Goal: Task Accomplishment & Management: Complete application form

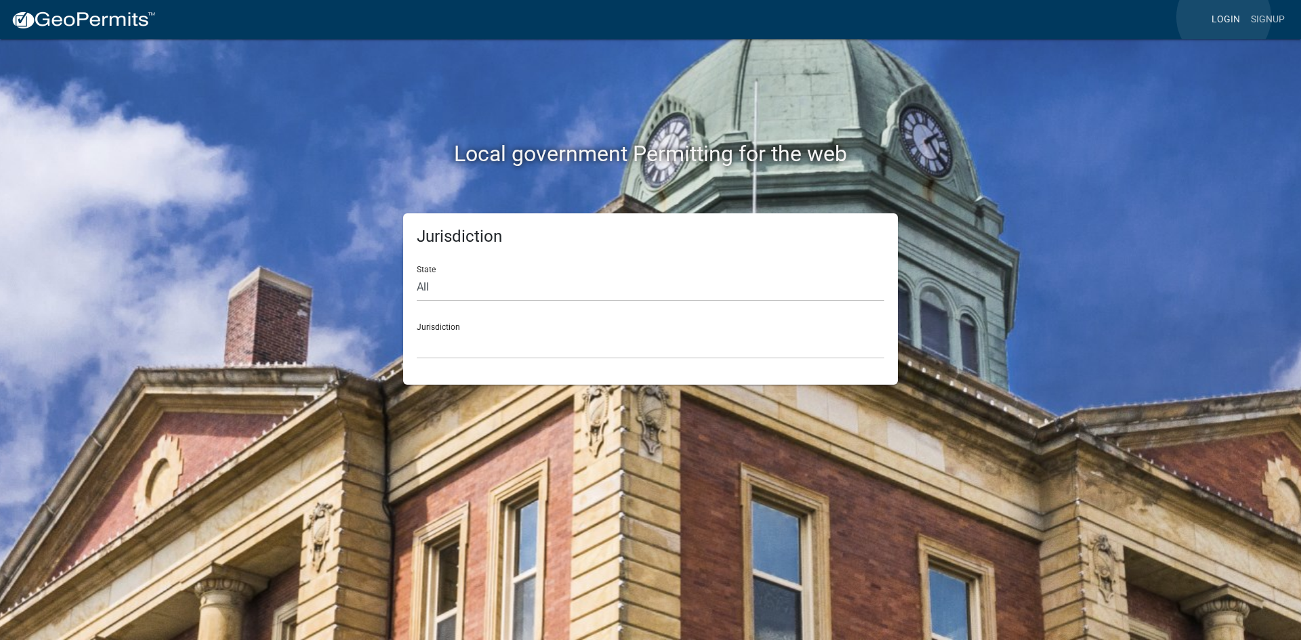
click at [1224, 17] on link "Login" at bounding box center [1225, 20] width 39 height 26
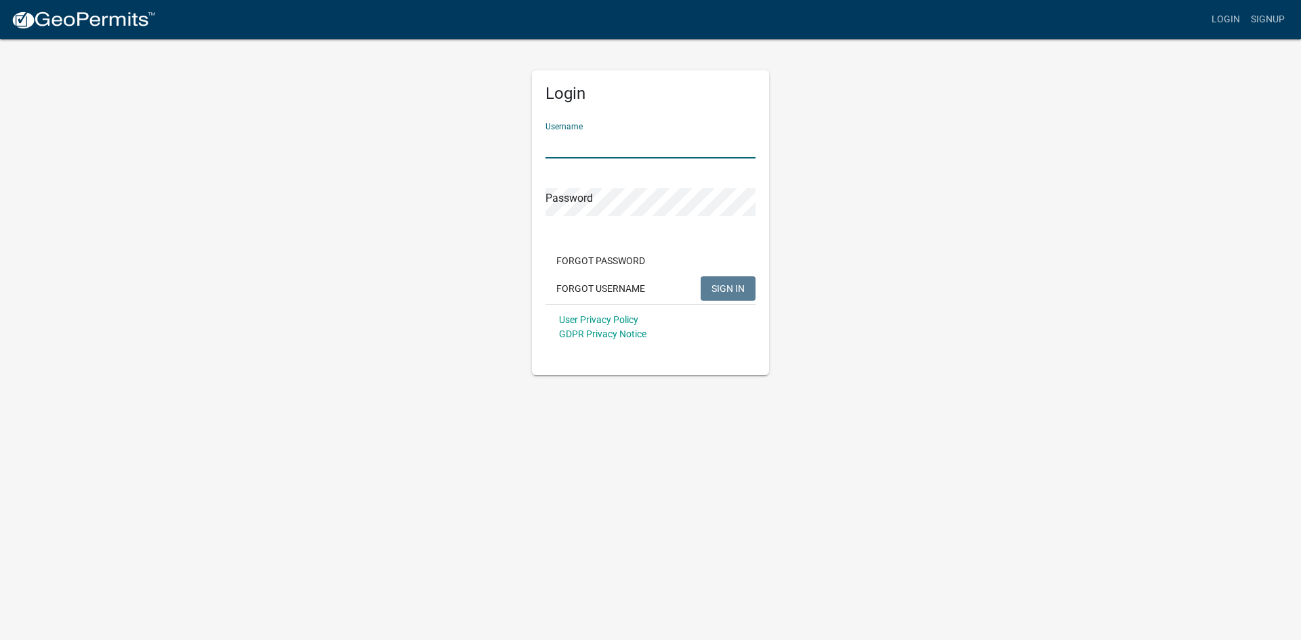
click at [609, 146] on input "Username" at bounding box center [651, 145] width 210 height 28
type input "KSKgeopermits"
click at [701, 276] on button "SIGN IN" at bounding box center [728, 288] width 55 height 24
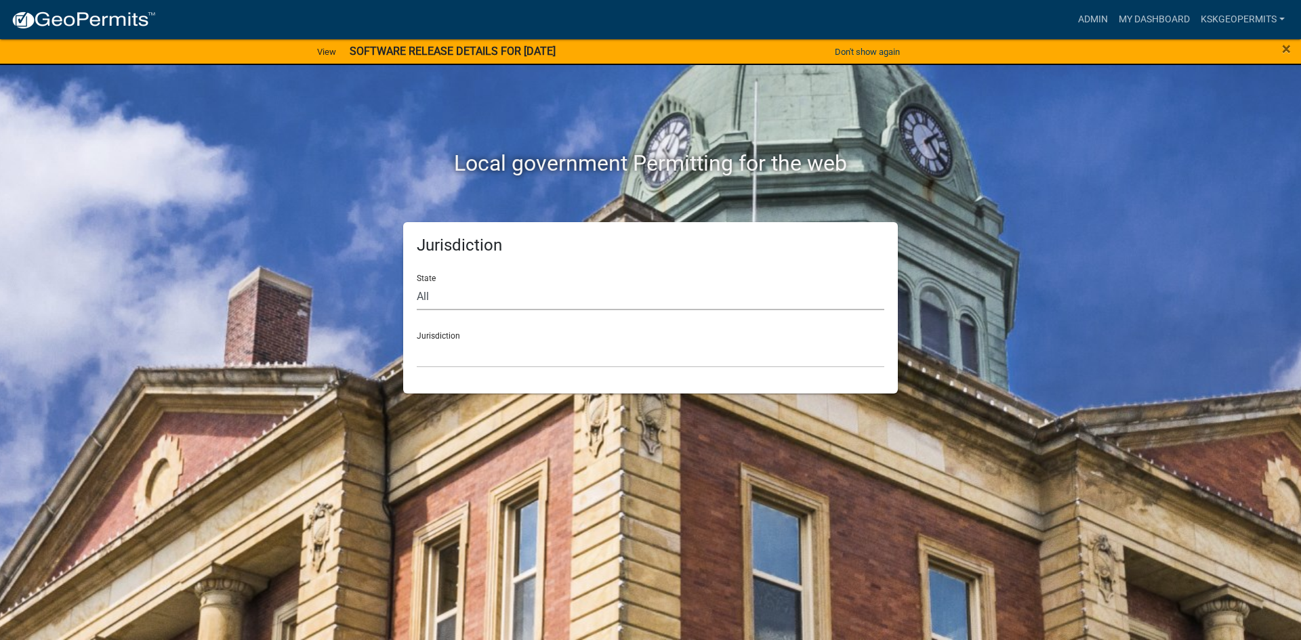
click at [434, 292] on select "All [US_STATE] [US_STATE] [US_STATE] [US_STATE] [US_STATE] [US_STATE] [US_STATE…" at bounding box center [651, 297] width 468 height 28
select select "[US_STATE]"
click at [417, 283] on select "All [US_STATE] [US_STATE] [US_STATE] [US_STATE] [US_STATE] [US_STATE] [US_STATE…" at bounding box center [651, 297] width 468 height 28
click at [437, 335] on div "Jurisdiction City of [GEOGRAPHIC_DATA], [US_STATE] City of [GEOGRAPHIC_DATA], […" at bounding box center [651, 344] width 468 height 47
click at [451, 352] on select "City of [GEOGRAPHIC_DATA], [US_STATE] City of [GEOGRAPHIC_DATA], [US_STATE] Cit…" at bounding box center [651, 354] width 468 height 28
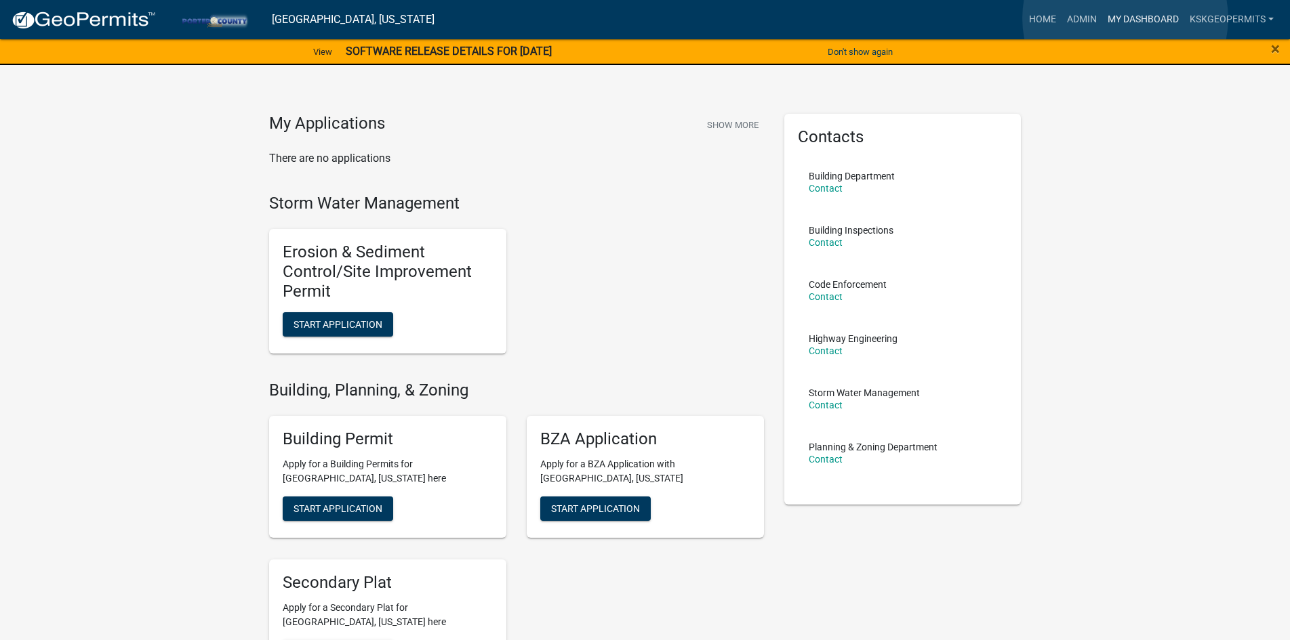
click at [1126, 19] on link "My Dashboard" at bounding box center [1143, 20] width 82 height 26
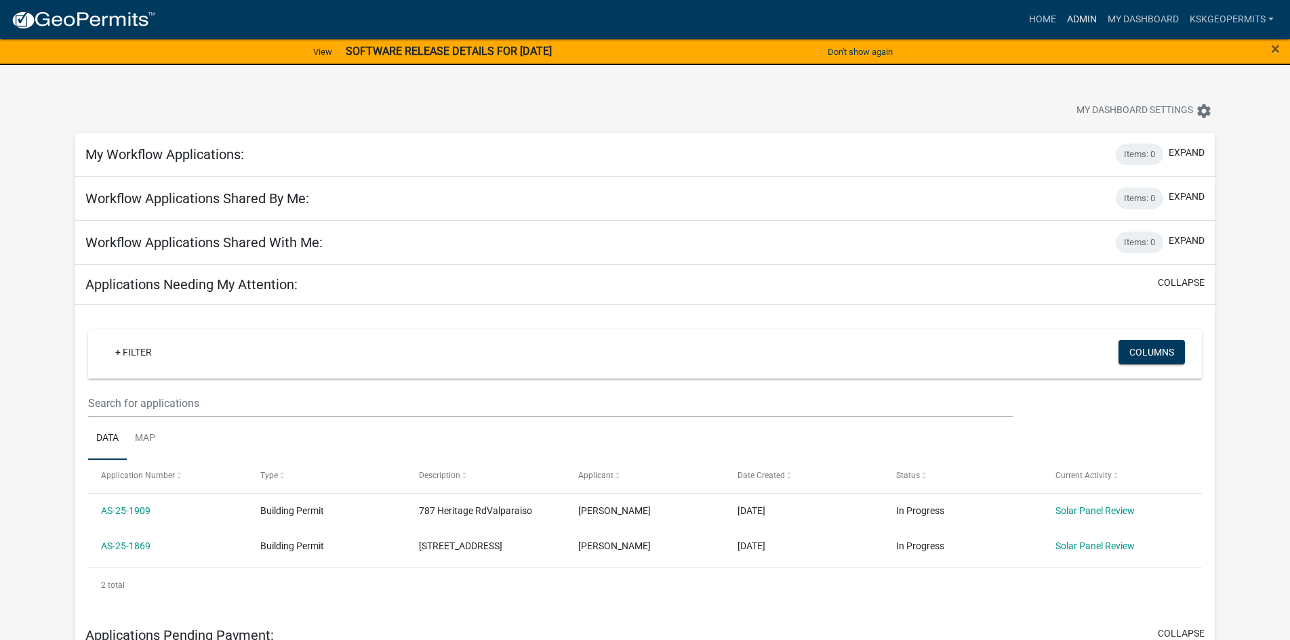
click at [1077, 18] on link "Admin" at bounding box center [1081, 20] width 41 height 26
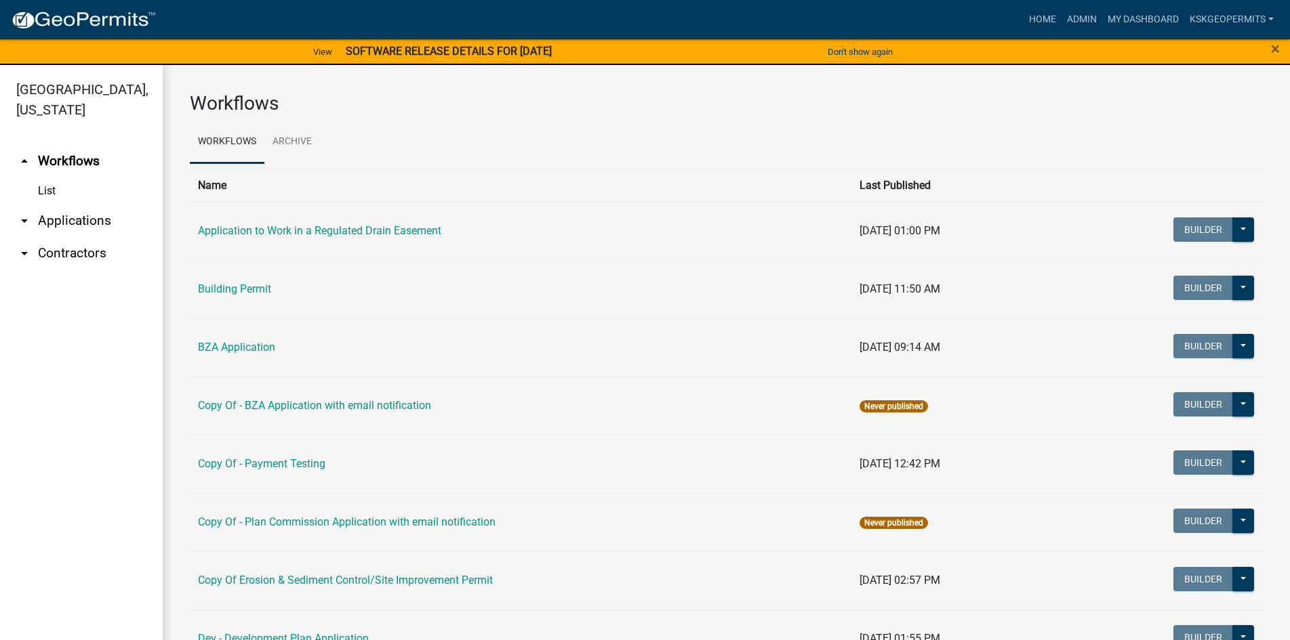
click at [45, 178] on link "List" at bounding box center [81, 191] width 163 height 27
click at [233, 289] on link "Building Permit" at bounding box center [234, 289] width 73 height 13
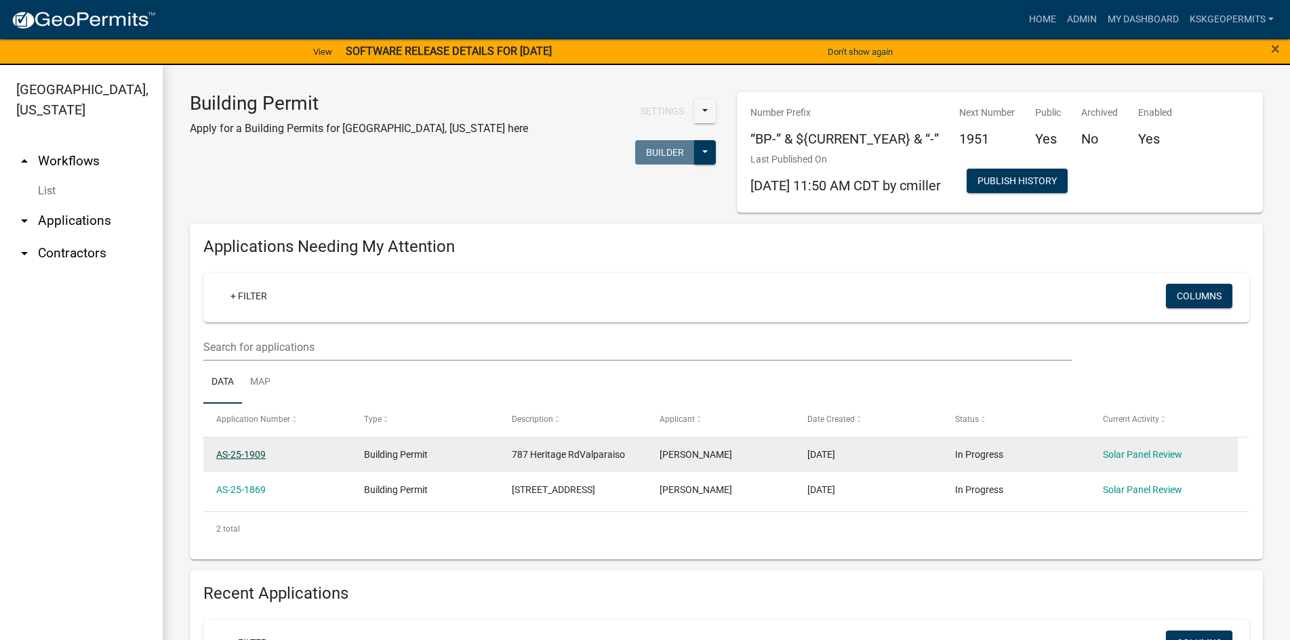
click at [243, 453] on link "AS-25-1909" at bounding box center [240, 454] width 49 height 11
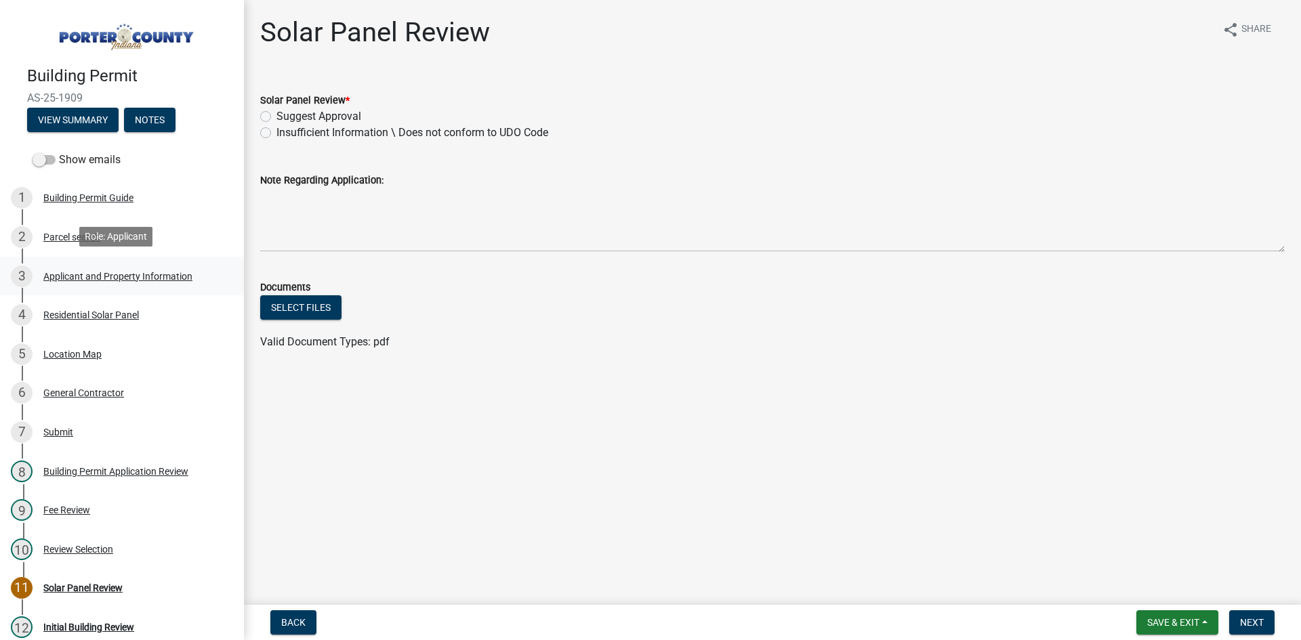
click at [81, 272] on div "Applicant and Property Information" at bounding box center [117, 276] width 149 height 9
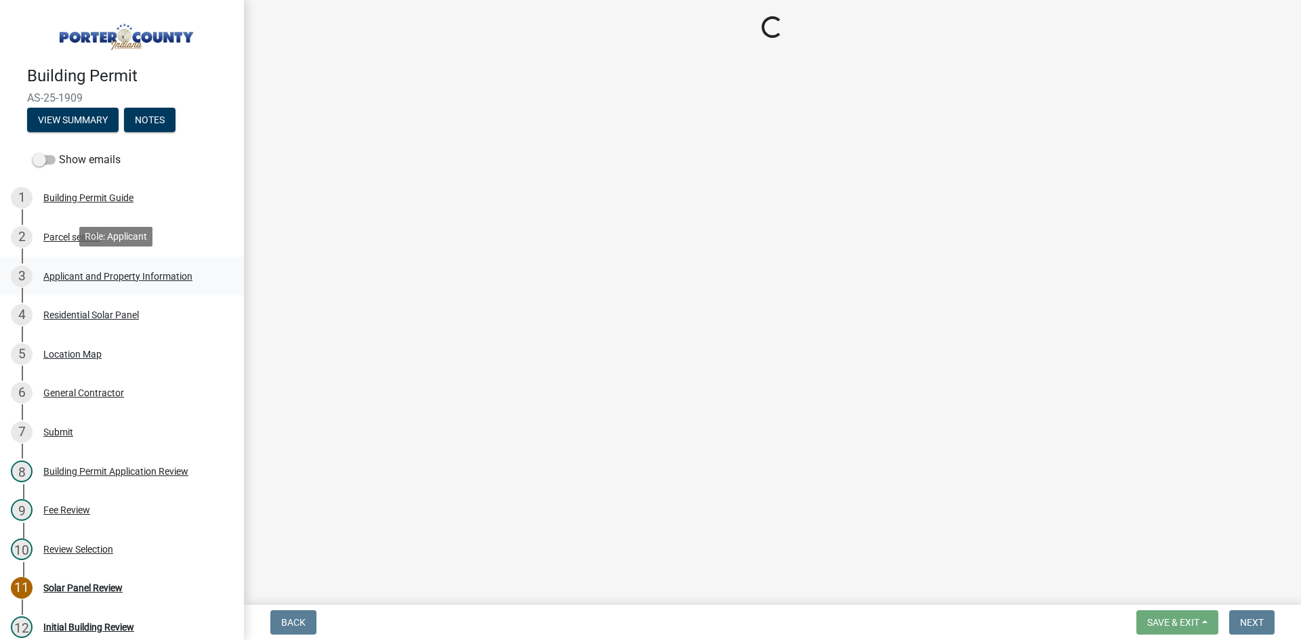
select select "403f4b3c-c23a-4b9f-b6b7-b4f73366513c"
select select "c796f995-08fe-487b-a20e-70ab553361d3"
select select "68443564-48e1-43c6-a0d4-c0cb5fd0b89f"
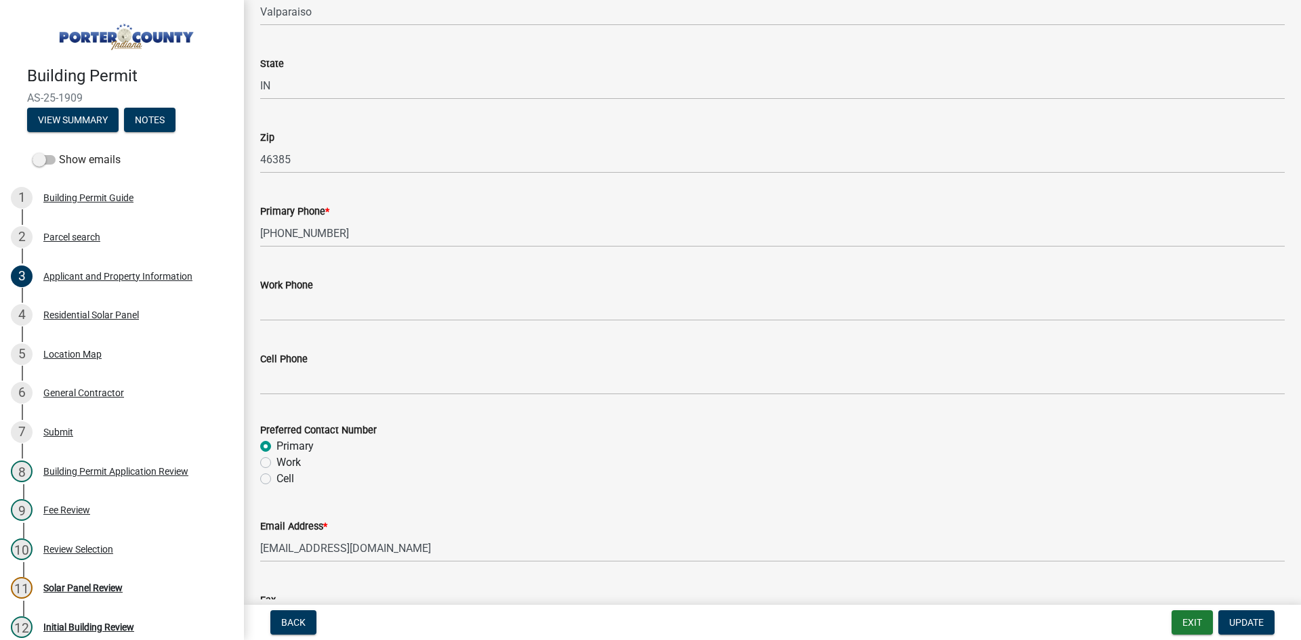
scroll to position [1353, 0]
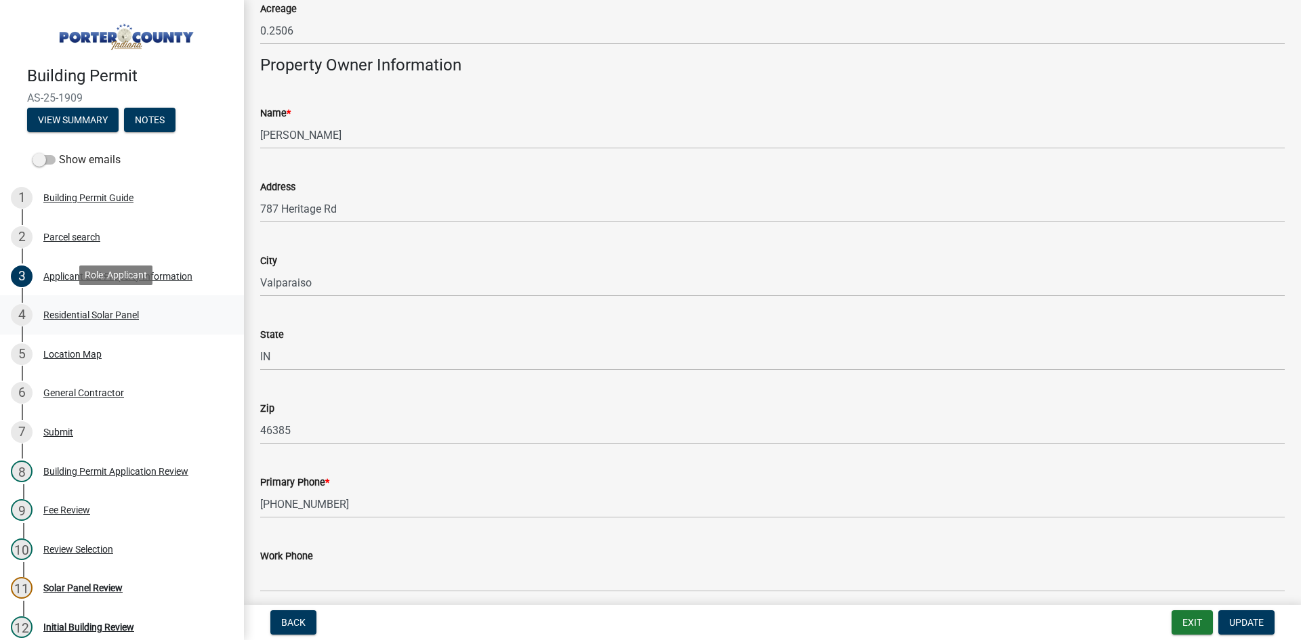
click at [100, 310] on div "Residential Solar Panel" at bounding box center [91, 314] width 96 height 9
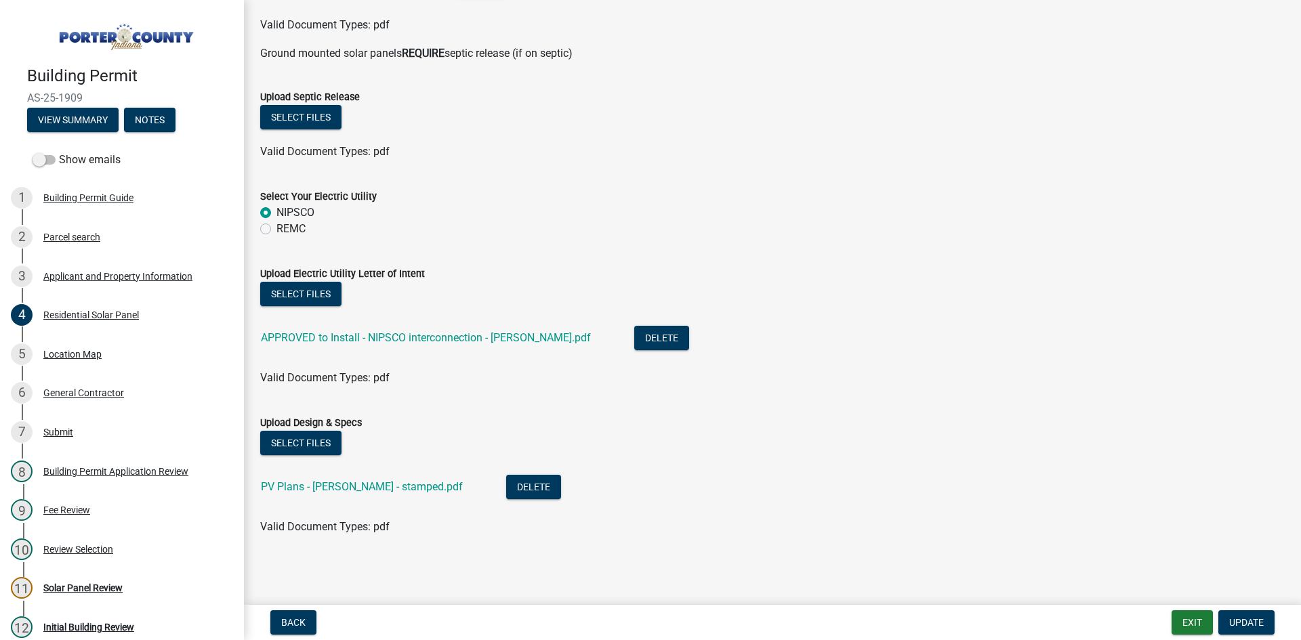
scroll to position [688, 0]
click at [331, 486] on link "PV Plans - [PERSON_NAME] - stamped.pdf" at bounding box center [362, 486] width 202 height 13
click at [305, 439] on button "Select files" at bounding box center [300, 442] width 81 height 24
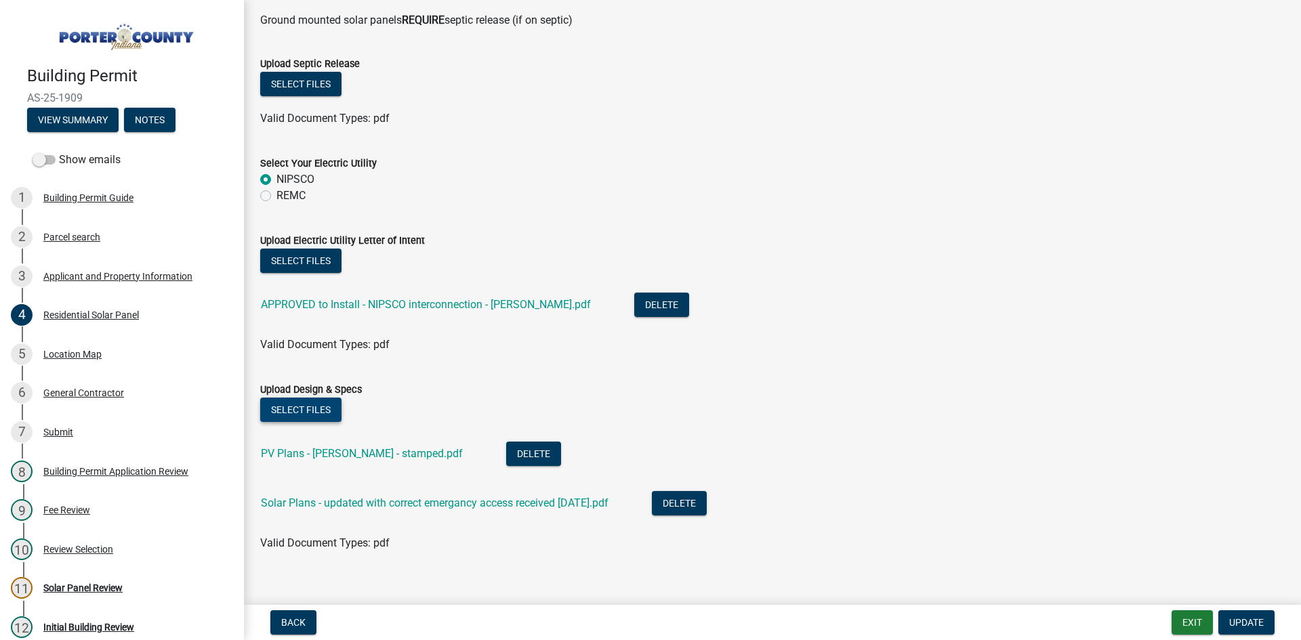
scroll to position [737, 0]
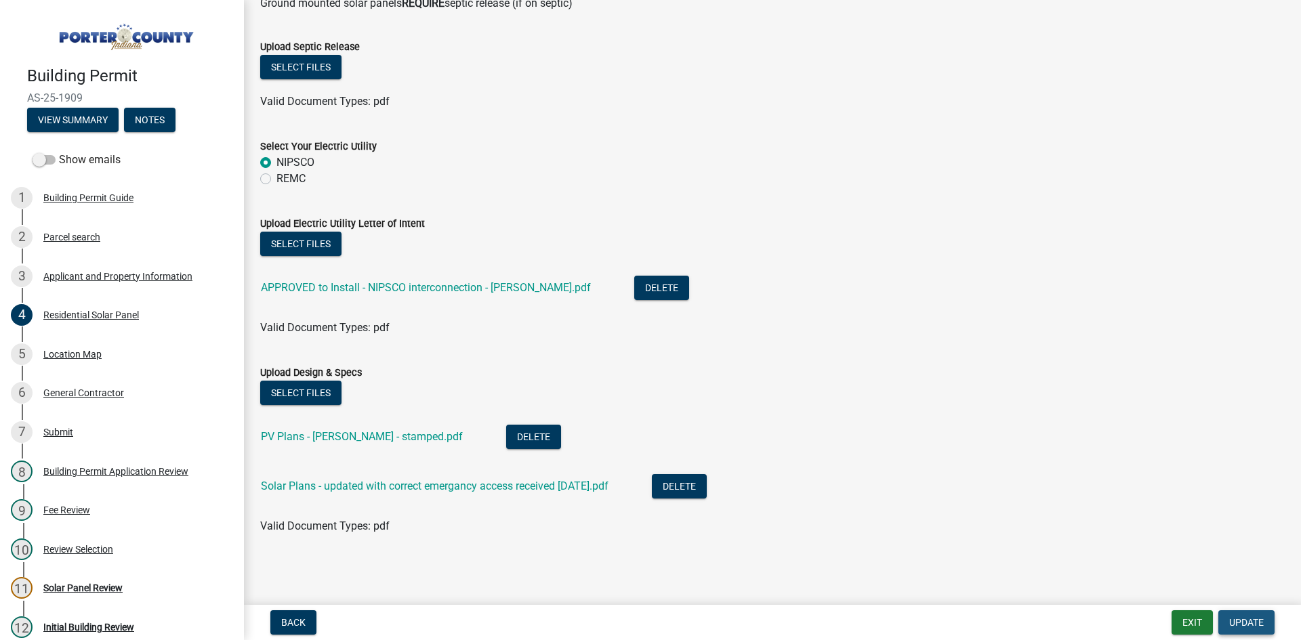
click at [1245, 622] on span "Update" at bounding box center [1246, 622] width 35 height 11
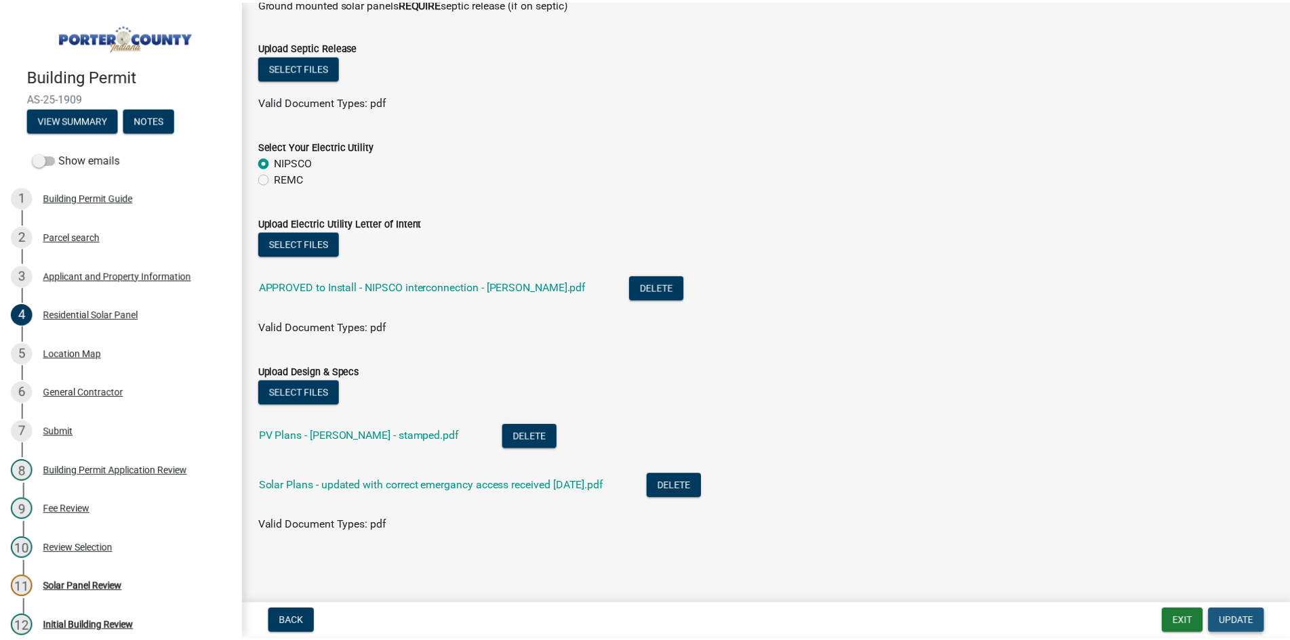
scroll to position [0, 0]
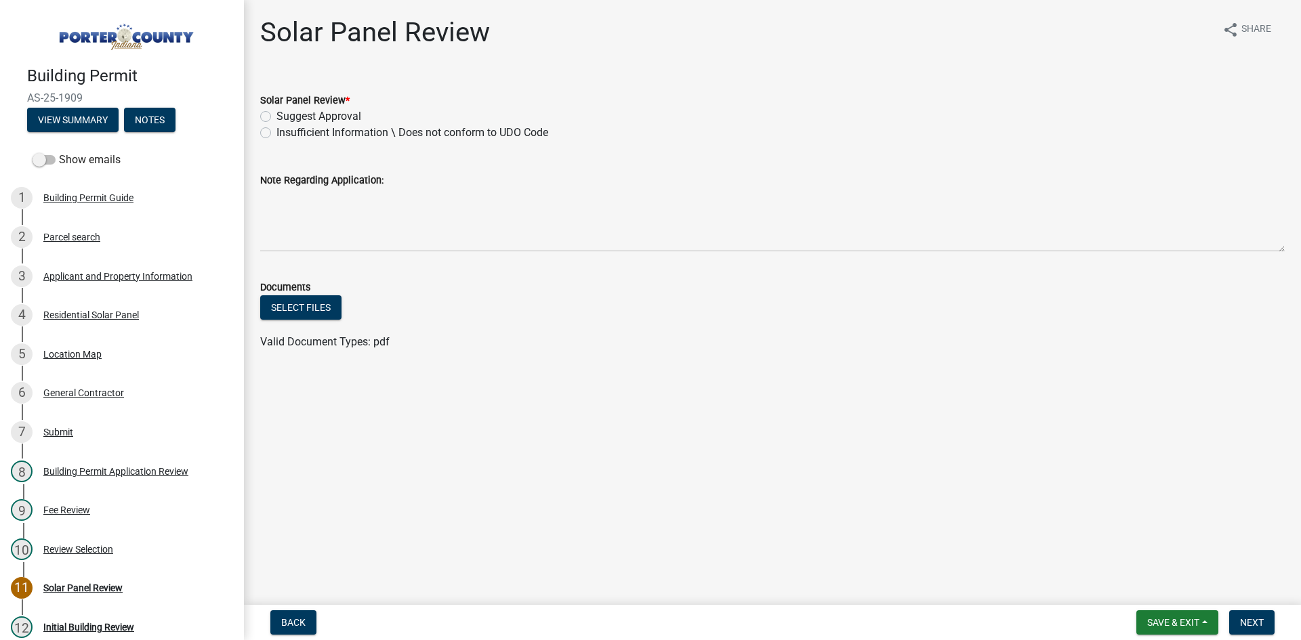
click at [276, 115] on label "Suggest Approval" at bounding box center [318, 116] width 85 height 16
click at [276, 115] on input "Suggest Approval" at bounding box center [280, 112] width 9 height 9
radio input "true"
click at [1178, 625] on span "Save & Exit" at bounding box center [1173, 622] width 52 height 11
click at [1134, 553] on button "Save" at bounding box center [1164, 555] width 108 height 33
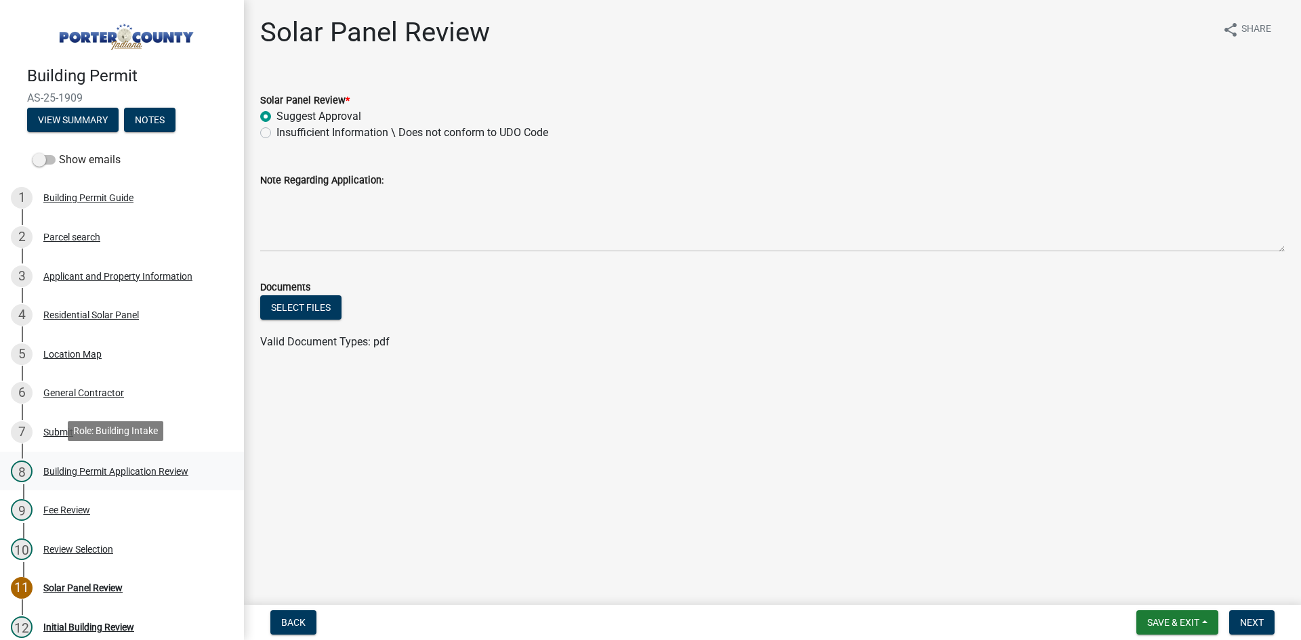
click at [91, 468] on div "Building Permit Application Review" at bounding box center [115, 471] width 145 height 9
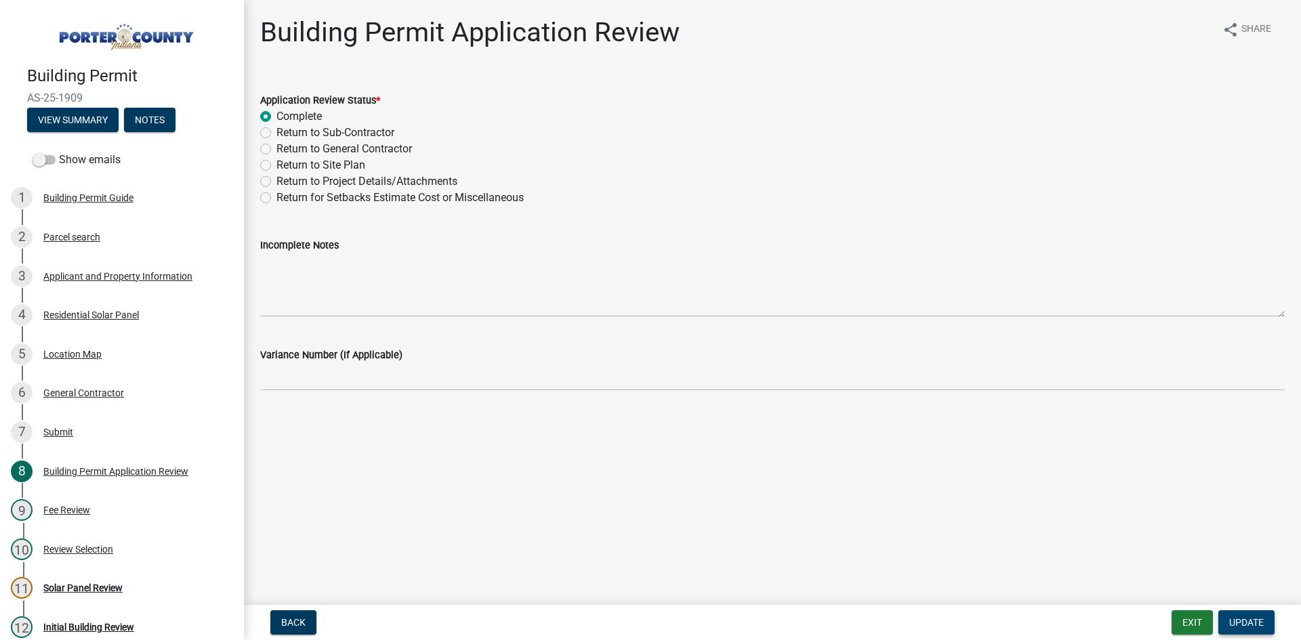
click at [1250, 627] on span "Update" at bounding box center [1246, 622] width 35 height 11
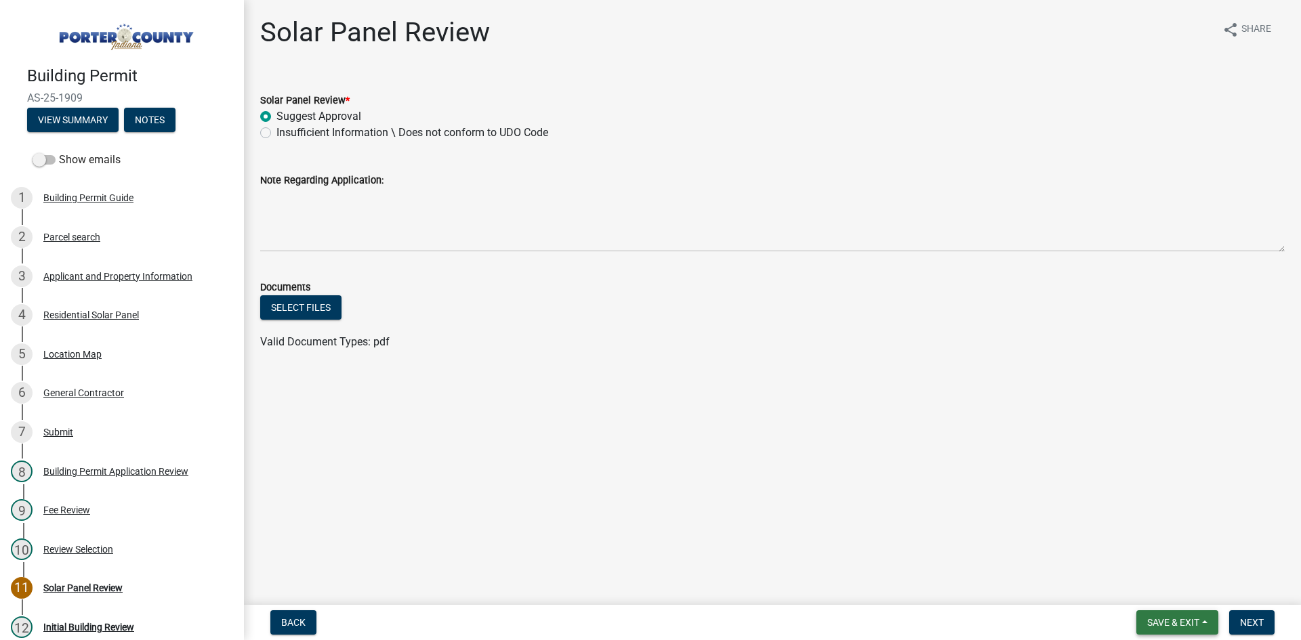
click at [1189, 625] on span "Save & Exit" at bounding box center [1173, 622] width 52 height 11
click at [1148, 585] on button "Save & Exit" at bounding box center [1164, 587] width 108 height 33
